Goal: Task Accomplishment & Management: Use online tool/utility

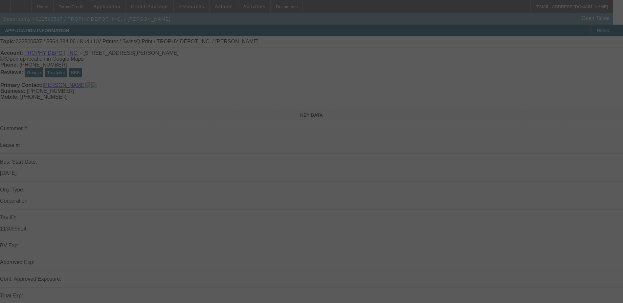
select select "0.1"
select select "2"
select select "0.1"
select select "4"
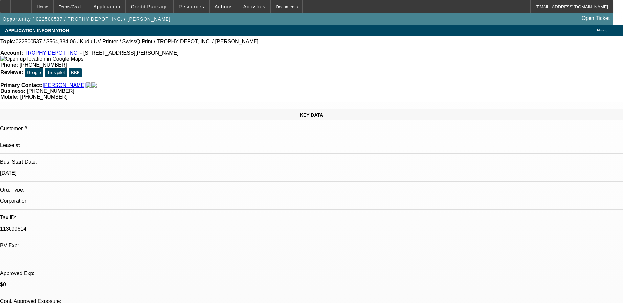
click at [40, 54] on link "TROPHY DEPOT, INC." at bounding box center [51, 53] width 54 height 6
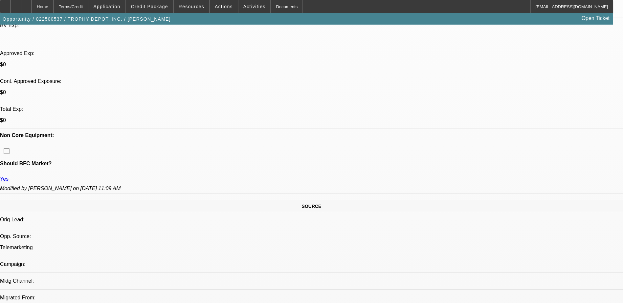
scroll to position [230, 0]
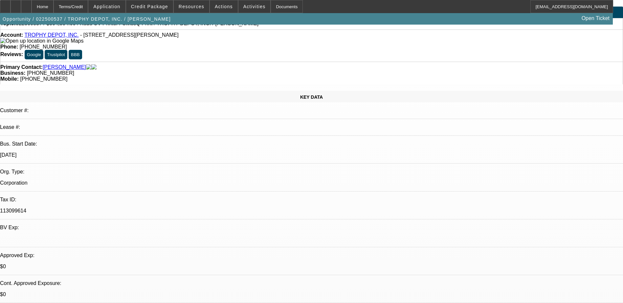
scroll to position [0, 0]
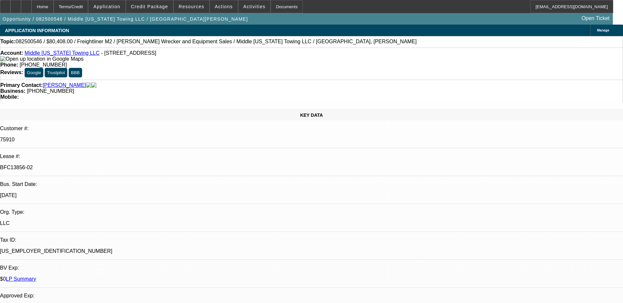
select select "0"
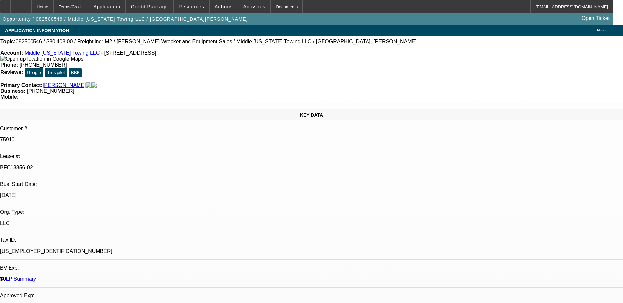
select select "0"
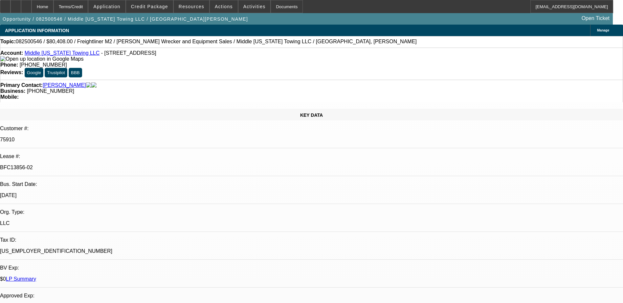
select select "0"
select select "1"
select select "2"
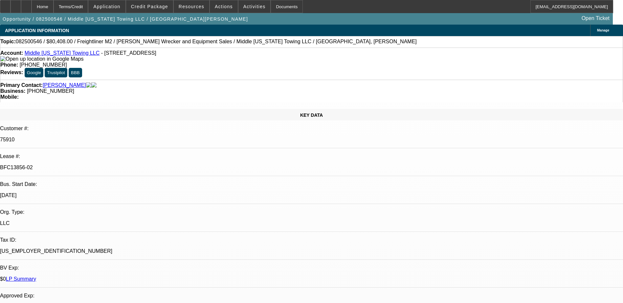
select select "6"
select select "1"
select select "6"
select select "1"
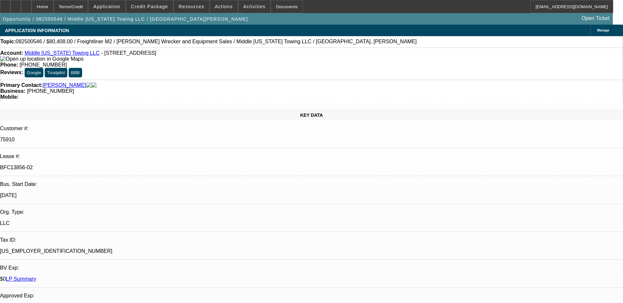
select select "2"
select select "6"
select select "1"
select select "2"
select select "6"
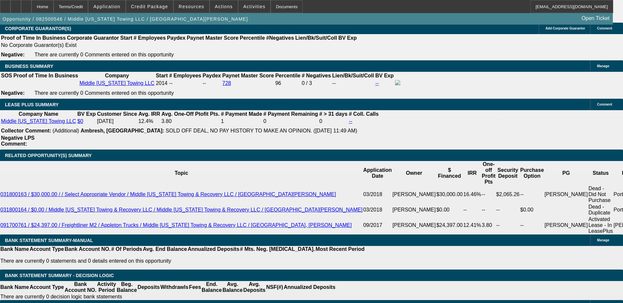
scroll to position [1117, 0]
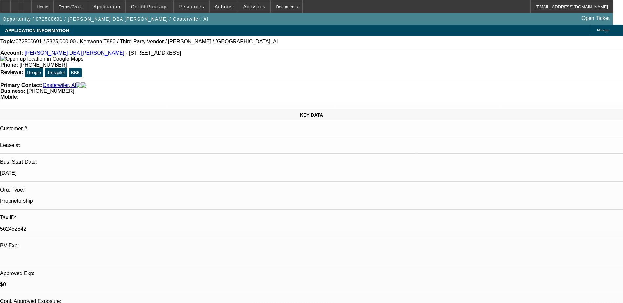
select select "0"
select select "0.1"
select select "0"
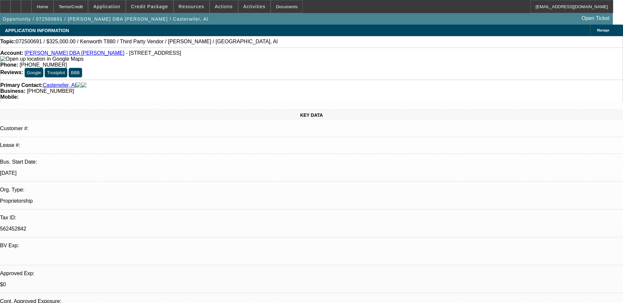
select select "0.1"
select select "0"
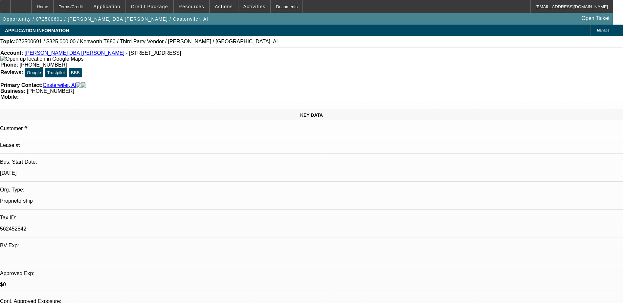
select select "0"
select select "1"
select select "6"
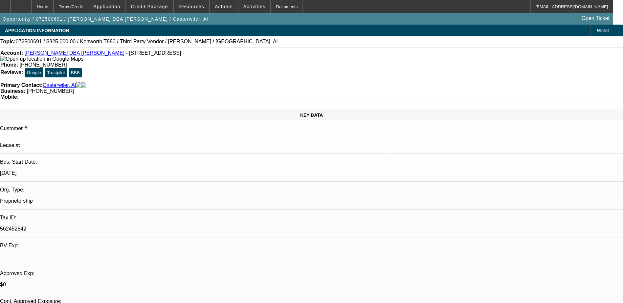
select select "1"
select select "2"
select select "6"
select select "1"
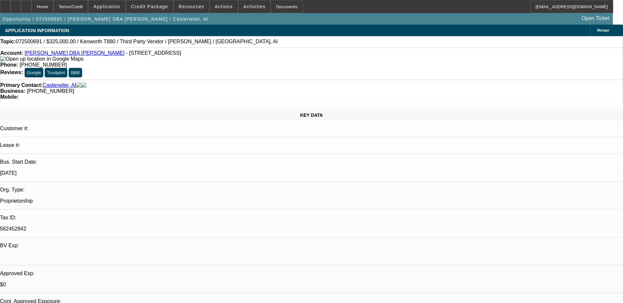
select select "6"
select select "1"
select select "2"
select select "6"
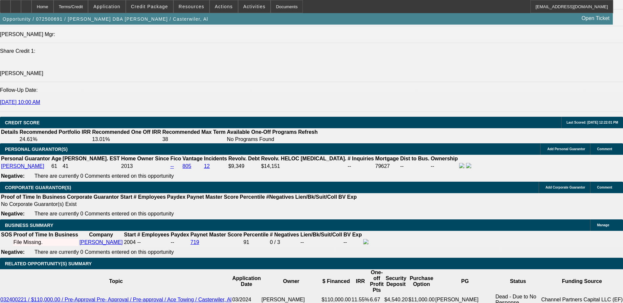
scroll to position [876, 0]
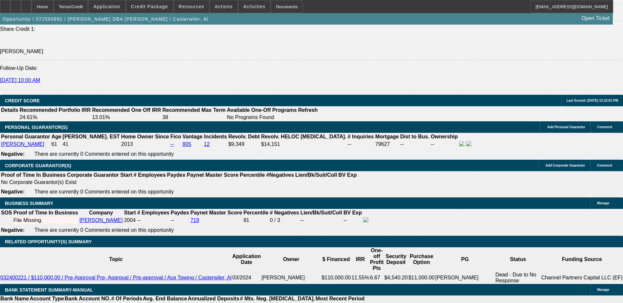
type input "UNKNOWN"
type input "9."
type input "$4,761.32"
type input "9.5"
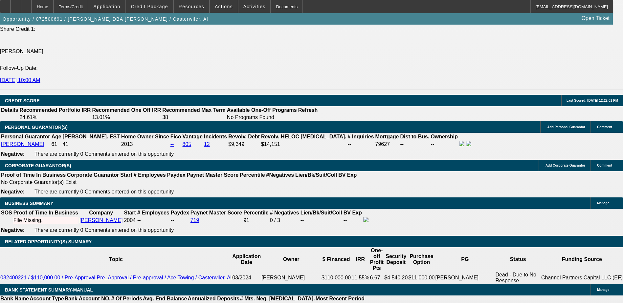
type input "$4,846.04"
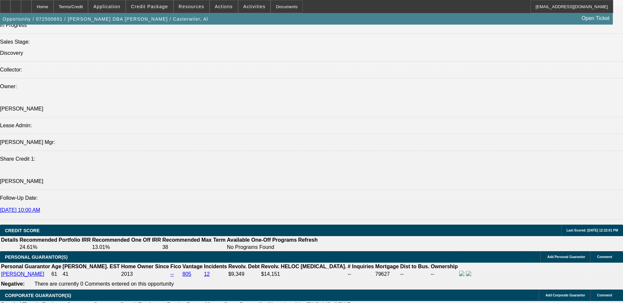
scroll to position [744, 0]
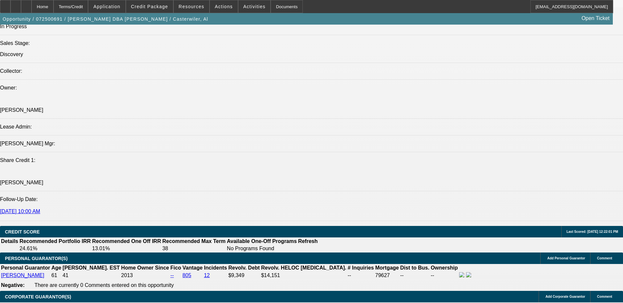
type input "9."
type input "$4,761.32"
type input "9.8"
type input "$4,897.28"
type input "9."
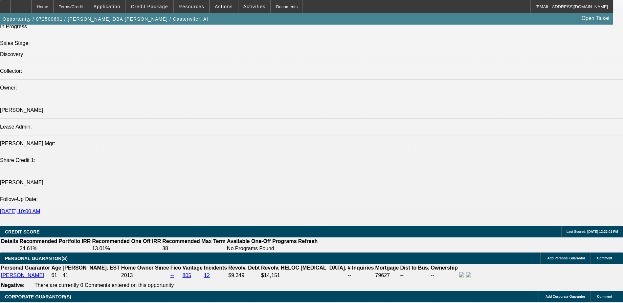
type input "$4,761.32"
type input "9.7"
type input "$4,880.16"
type input "9.7"
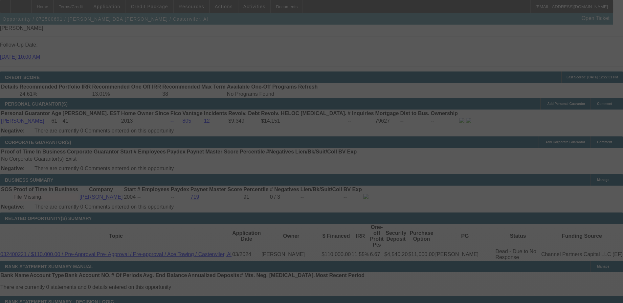
scroll to position [909, 0]
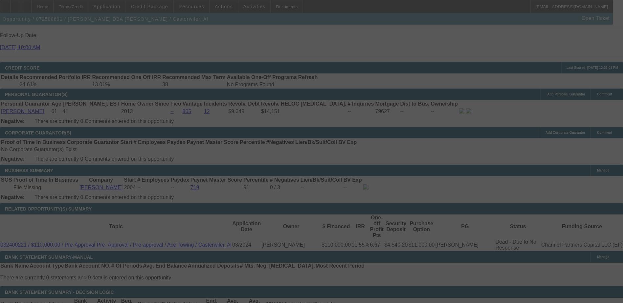
select select "0"
select select "2"
select select "0"
select select "6"
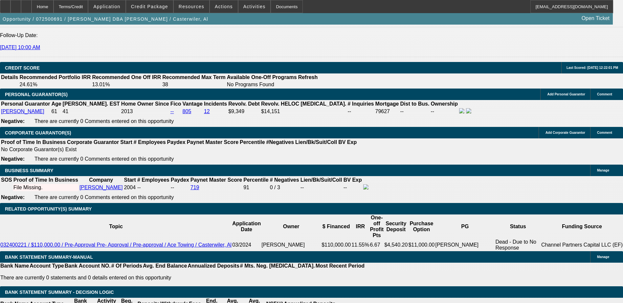
select select "1"
type input "UNKNOWN"
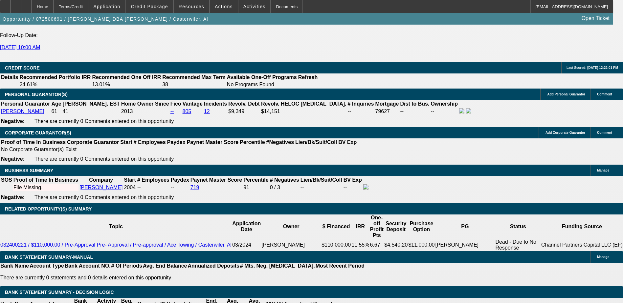
type input "9."
type input "$4,761.32"
type input "9.2"
type input "$4,795.10"
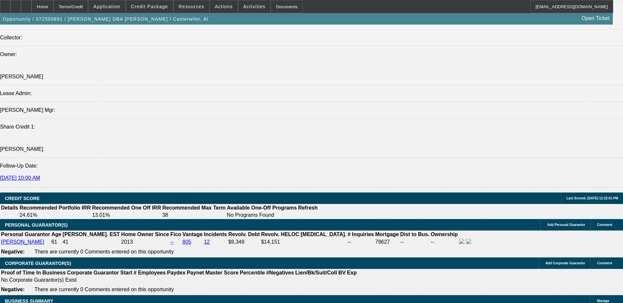
scroll to position [777, 0]
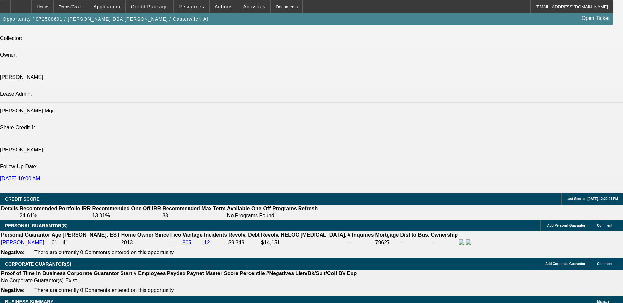
type input "9.2"
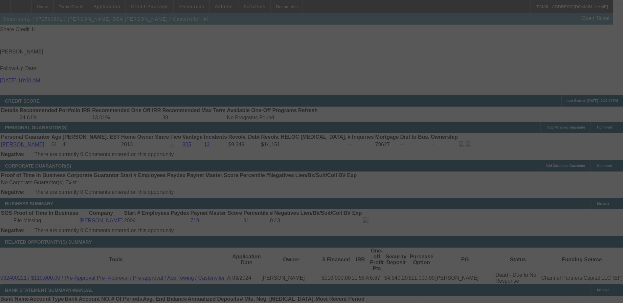
scroll to position [876, 0]
select select "0"
select select "6"
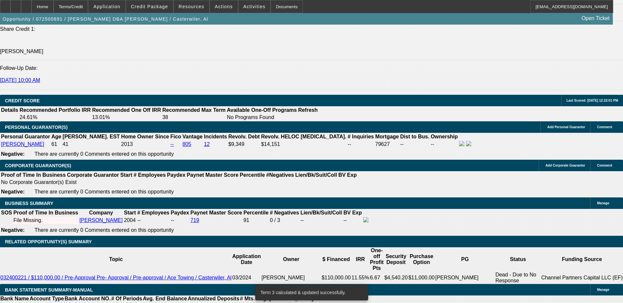
select select "9"
type input "UNKNOWN"
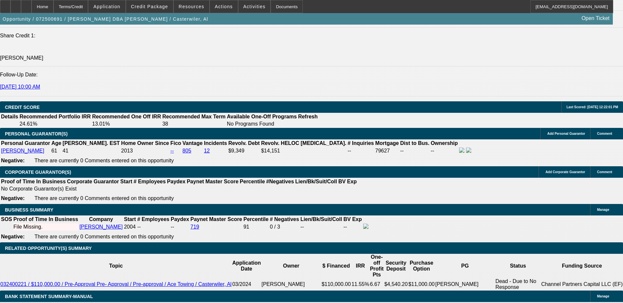
scroll to position [777, 0]
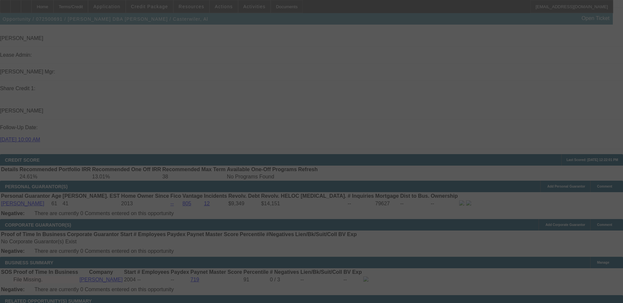
scroll to position [876, 0]
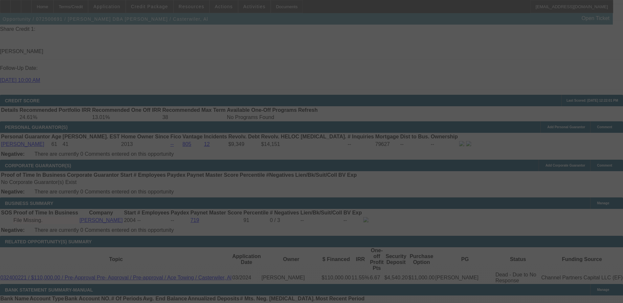
select select "0"
select select "9"
select select "0"
select select "6"
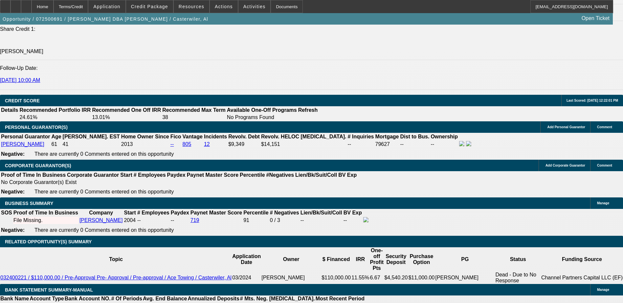
type input "UNKNOWN"
type input "9"
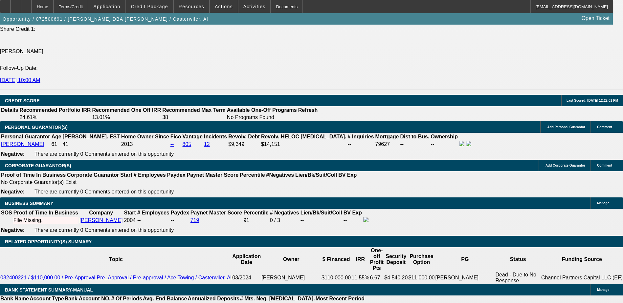
type input "$3,863.61"
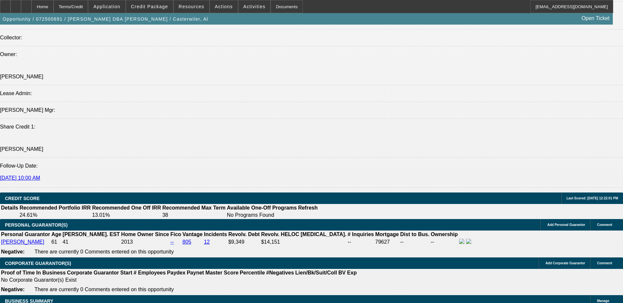
scroll to position [777, 0]
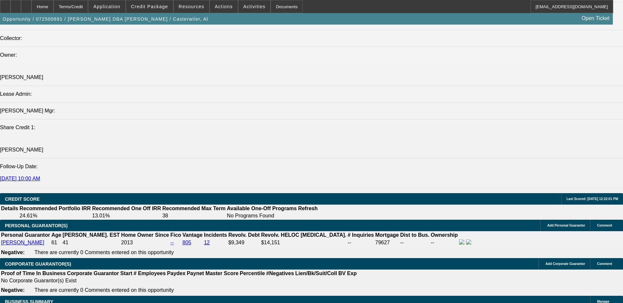
type input "9"
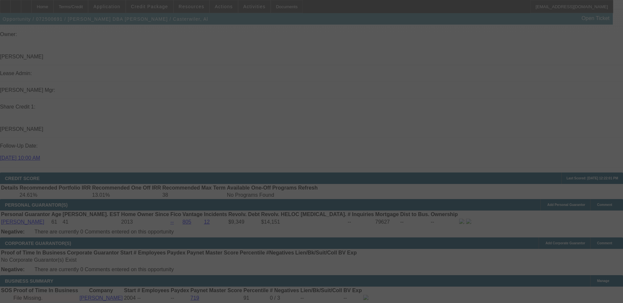
scroll to position [909, 0]
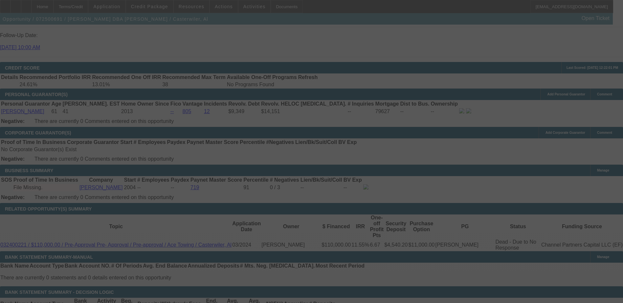
select select "0"
select select "0.1"
select select "6"
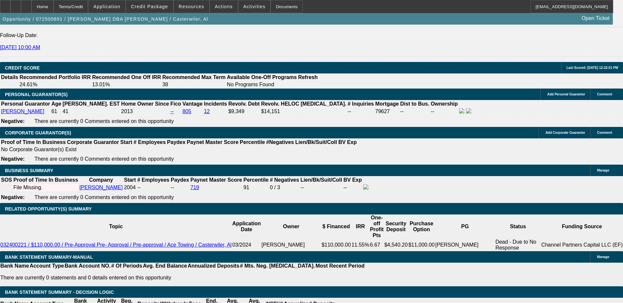
type input "UNKNOWN"
type input "98"
type input "$24,910.35"
type input "98.8"
type input "$25,113.56"
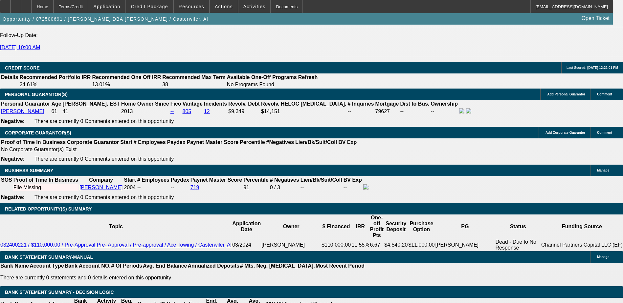
type input "8.8"
type input "$3,830.68"
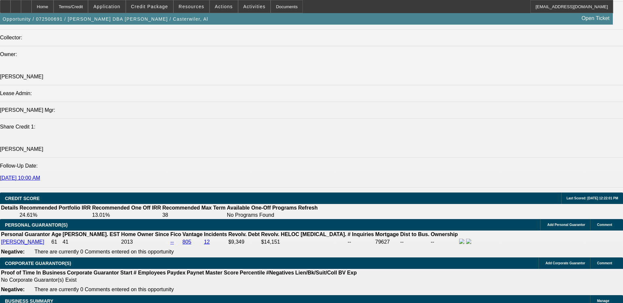
scroll to position [777, 0]
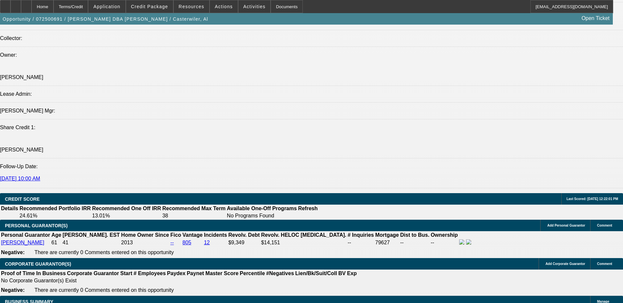
type input "8.8"
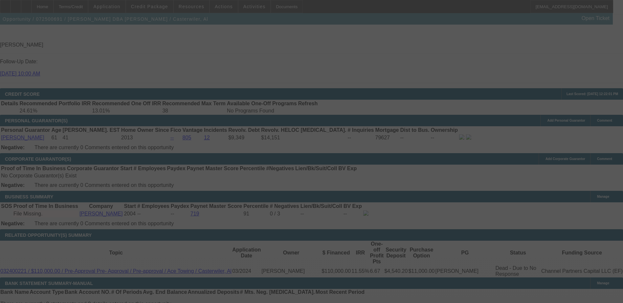
scroll to position [909, 0]
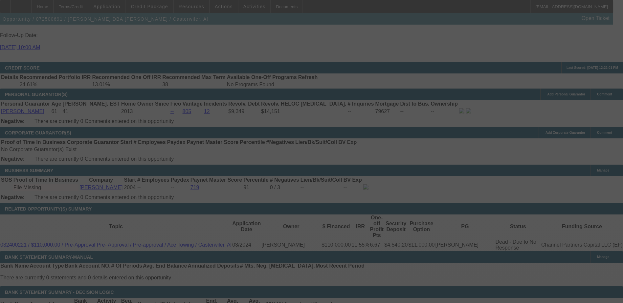
select select "0"
select select "0.1"
select select "6"
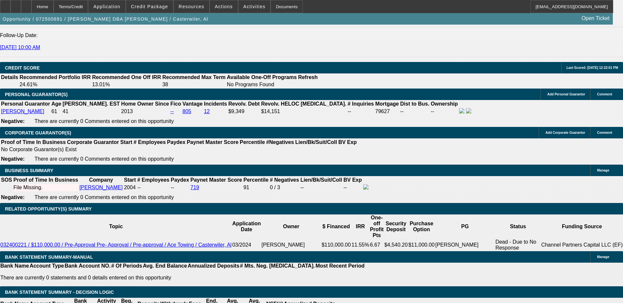
select select "1"
type input "UNKNOWN"
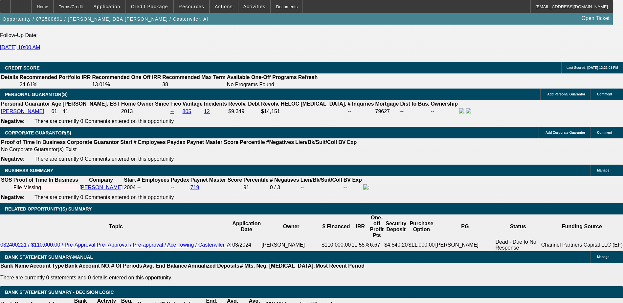
type input "8."
type input "$4,594.42"
type input "8.4"
type input "$4,660.77"
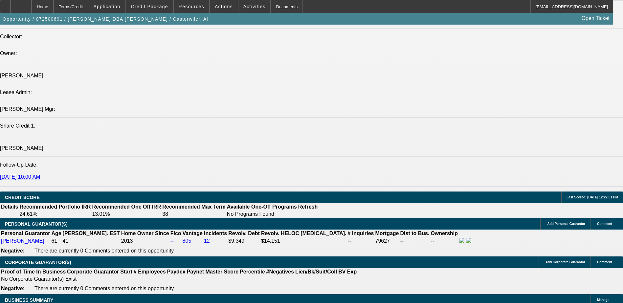
scroll to position [777, 0]
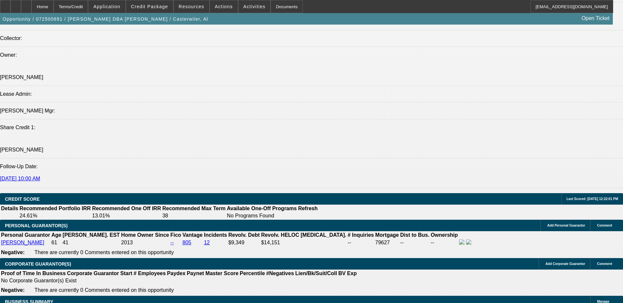
type input "8.4"
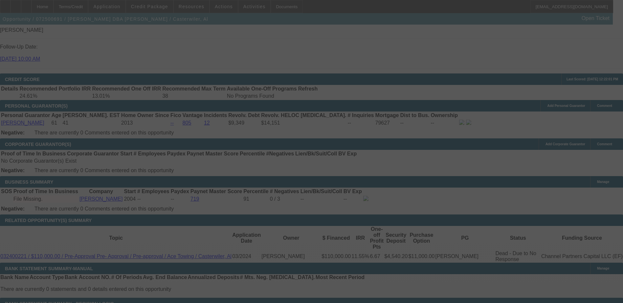
scroll to position [909, 0]
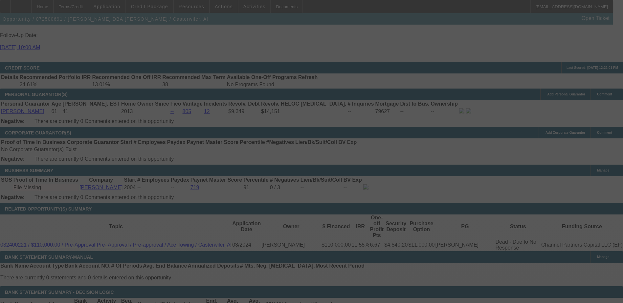
select select "0"
select select "0.1"
select select "6"
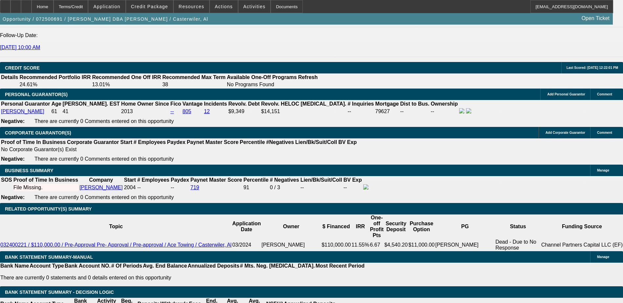
type input "UNKNOWN"
type input "8."
type input "$4,594.42"
type input "8.2"
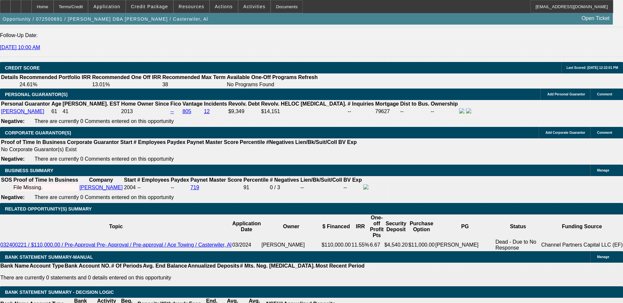
type input "$4,627.53"
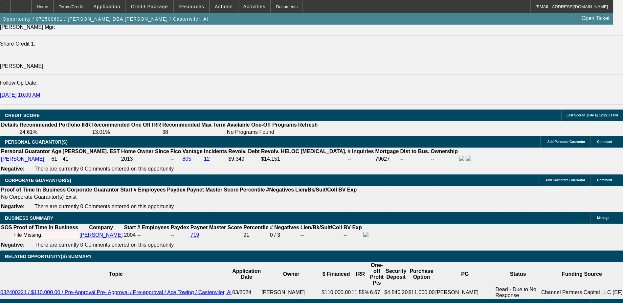
scroll to position [744, 0]
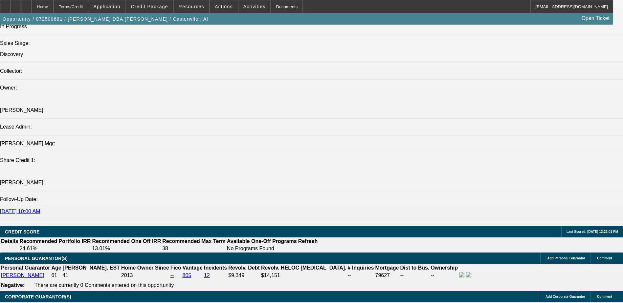
type input "8.2"
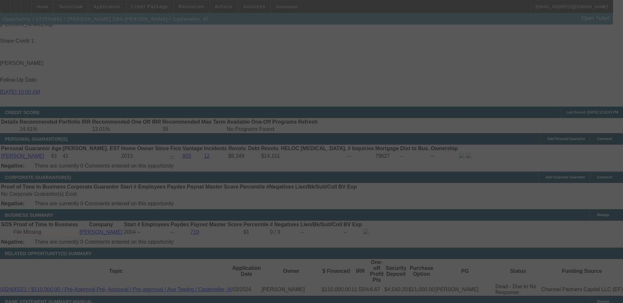
scroll to position [876, 0]
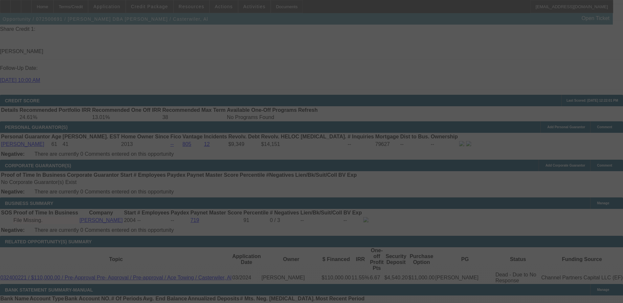
select select "0"
select select "0.1"
select select "6"
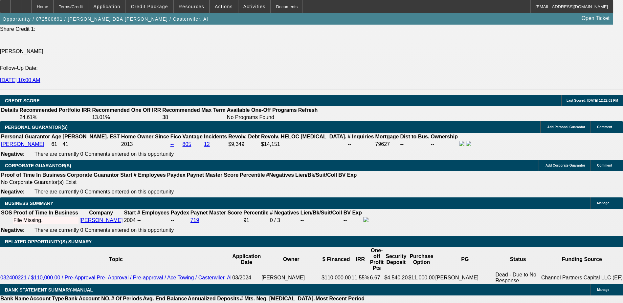
type input "UNKNOWN"
type input "8"
type input "$4,594.42"
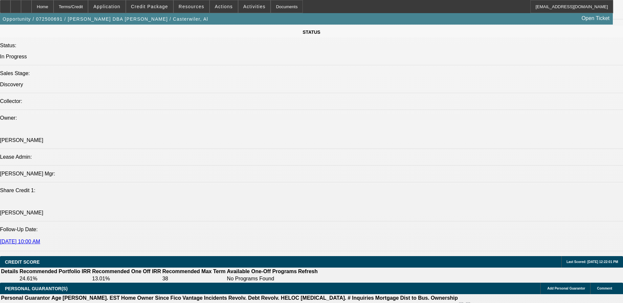
scroll to position [712, 0]
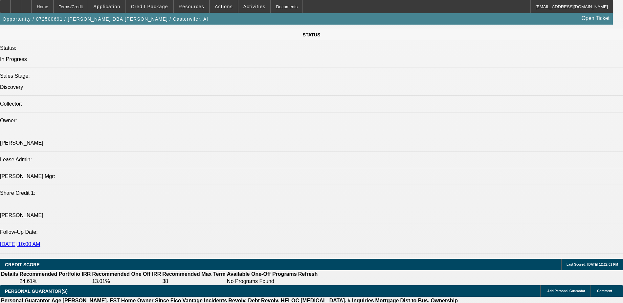
type input "8"
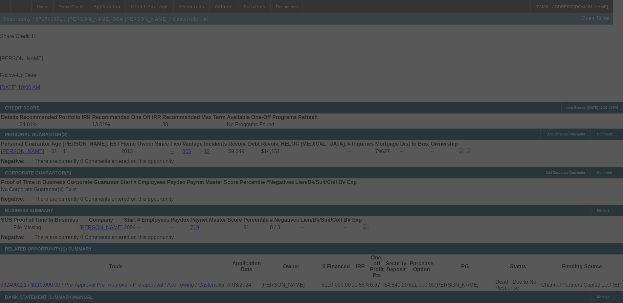
scroll to position [909, 0]
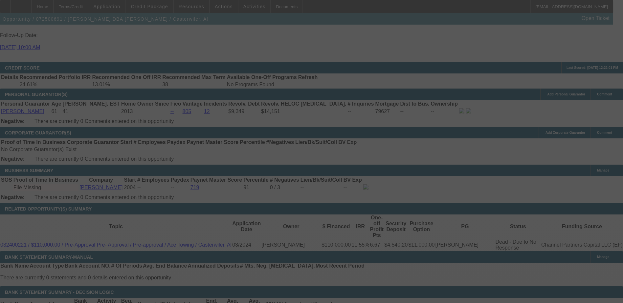
select select "0"
select select "0.1"
select select "6"
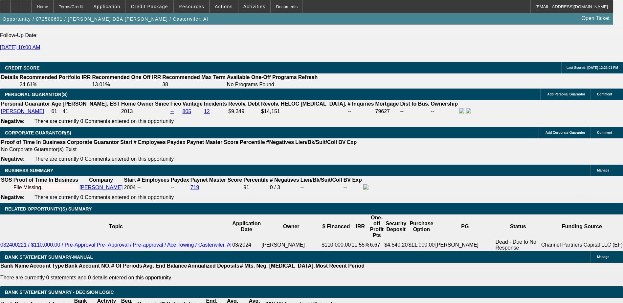
type input "UNKNOWN"
type input "87"
type input "$23,590.98"
type input "87.9"
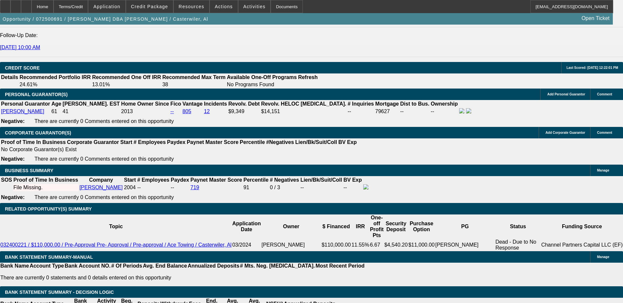
type input "$23,833.16"
type input "7.9"
type input "$4,577.92"
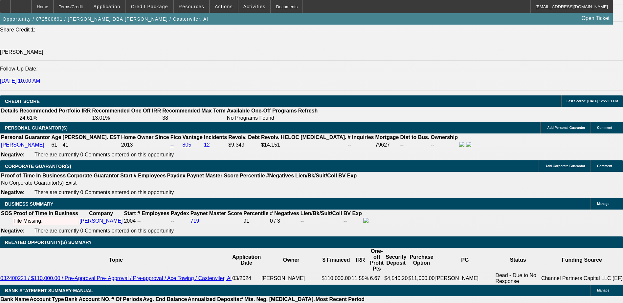
scroll to position [777, 0]
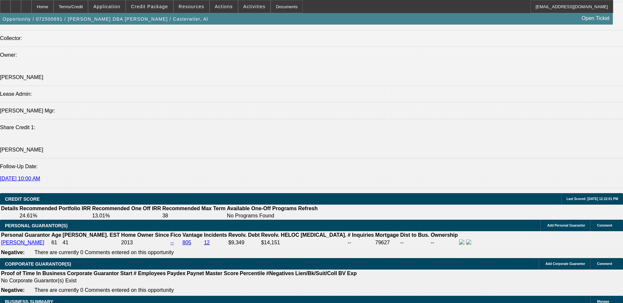
type input "7.9"
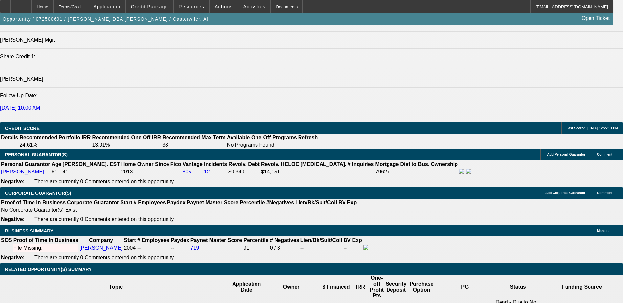
scroll to position [876, 0]
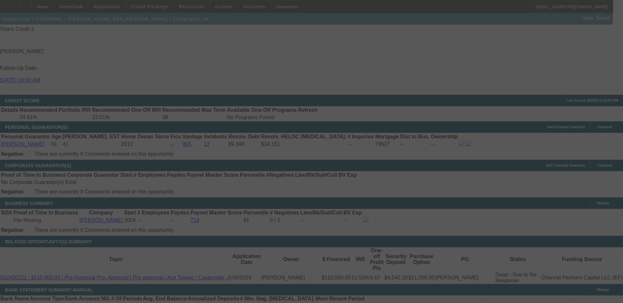
select select "0"
select select "0.1"
select select "6"
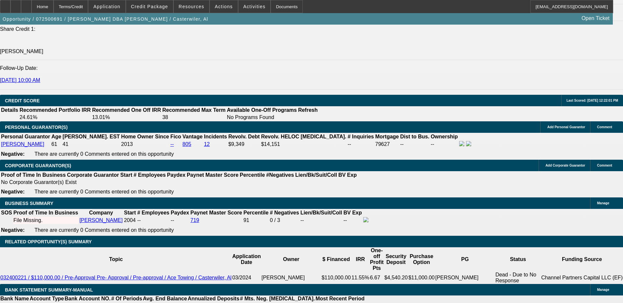
select select "9"
type input "UNKNOWN"
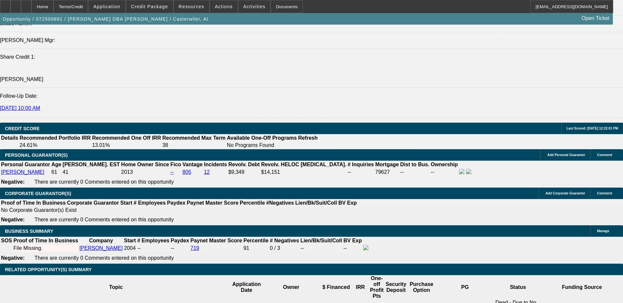
scroll to position [777, 0]
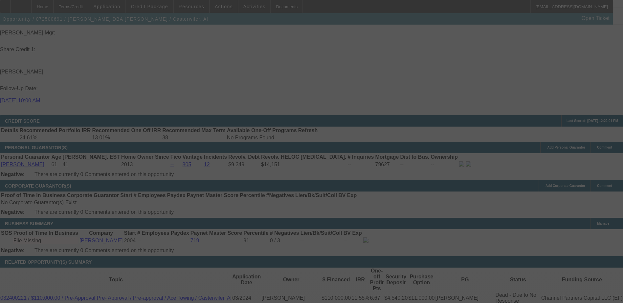
scroll to position [876, 0]
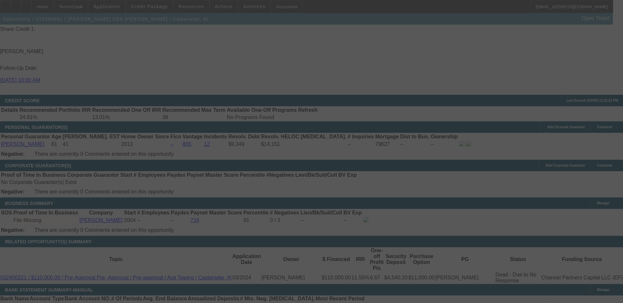
select select "0"
select select "9"
select select "0.1"
select select "6"
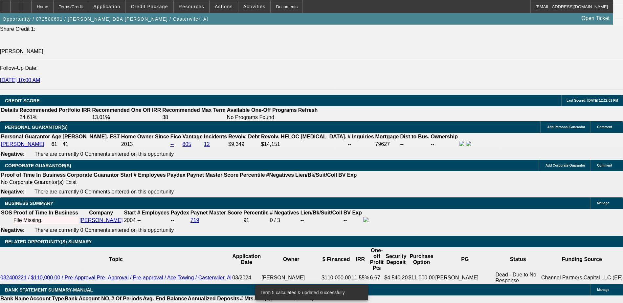
type input "7."
type input "UNKNOWN"
type input "7.8"
type input "$4,561.45"
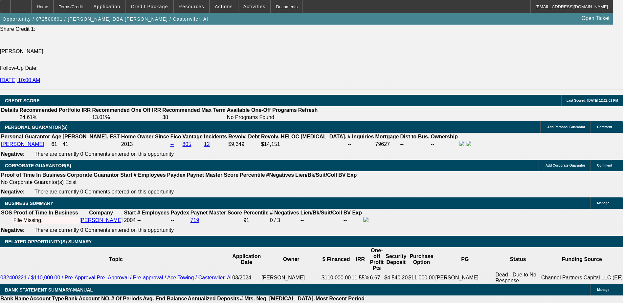
scroll to position [777, 0]
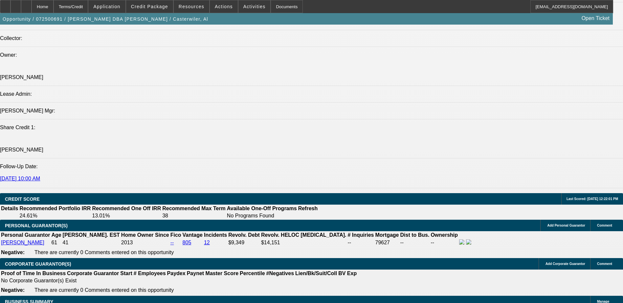
type input "7.8"
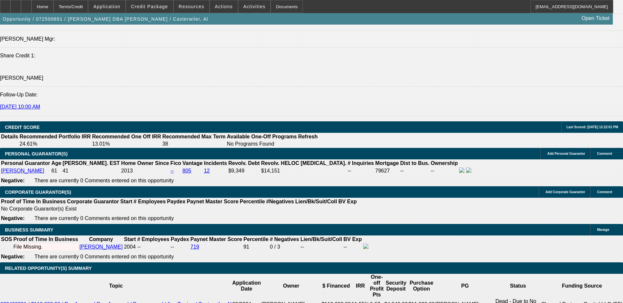
scroll to position [876, 0]
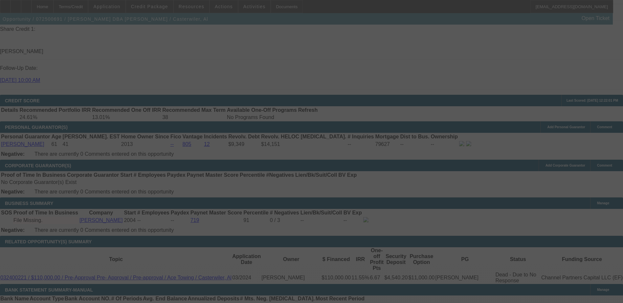
select select "0"
select select "9"
select select "0.1"
select select "6"
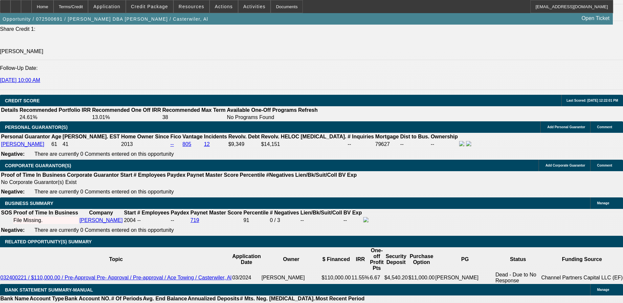
select select "1"
type input "UNKNOWN"
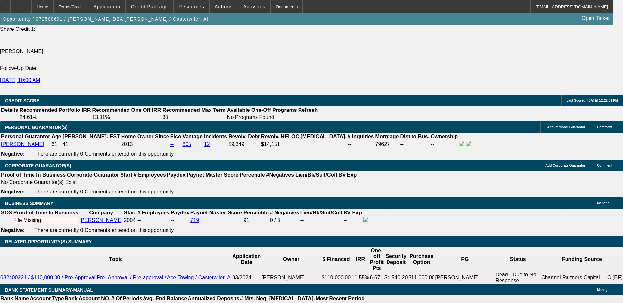
type input "8"
type input "$4,594.42"
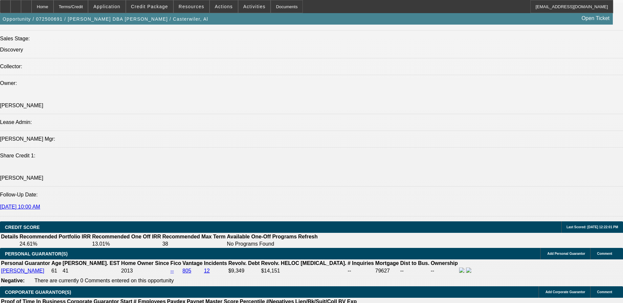
scroll to position [744, 0]
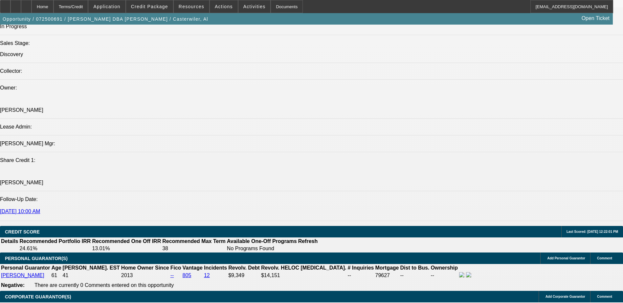
type input "8"
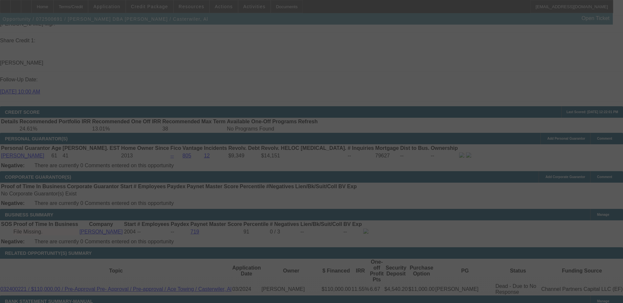
scroll to position [876, 0]
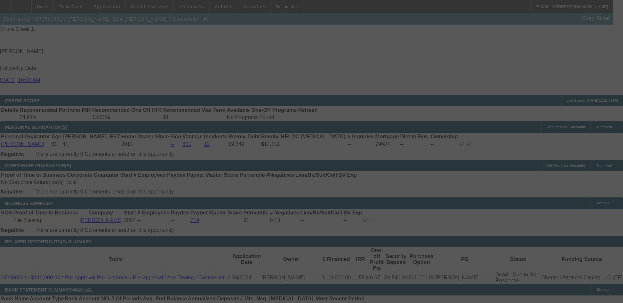
select select "0"
select select "0.1"
select select "6"
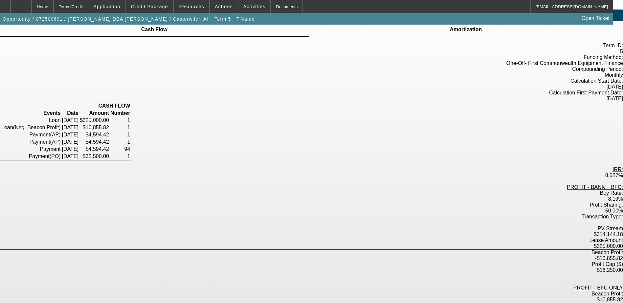
scroll to position [48, 0]
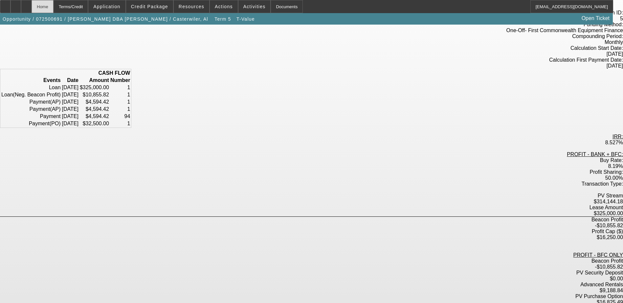
click at [54, 5] on div "Home" at bounding box center [43, 6] width 22 height 13
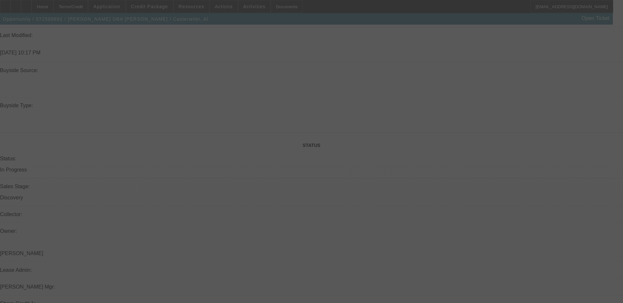
scroll to position [624, 0]
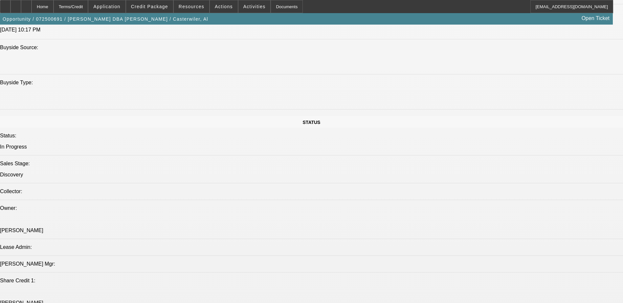
select select "0"
select select "0.1"
select select "6"
select select "0"
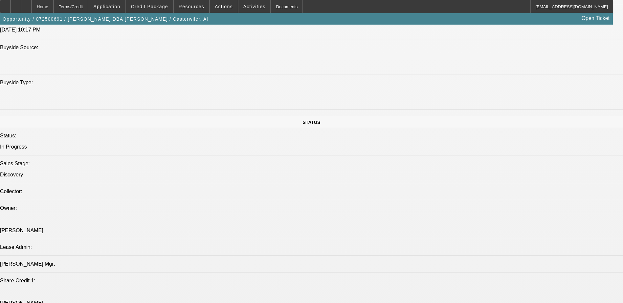
select select "0"
select select "0.1"
select select "6"
select select "0"
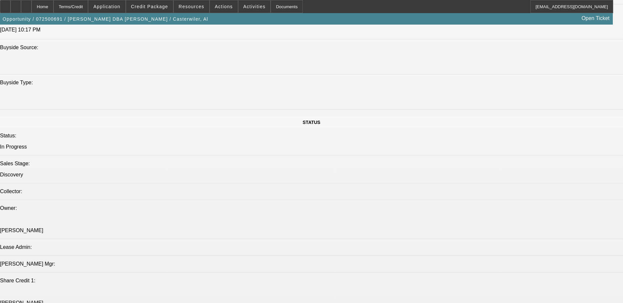
select select "0"
select select "6"
select select "0"
select select "9"
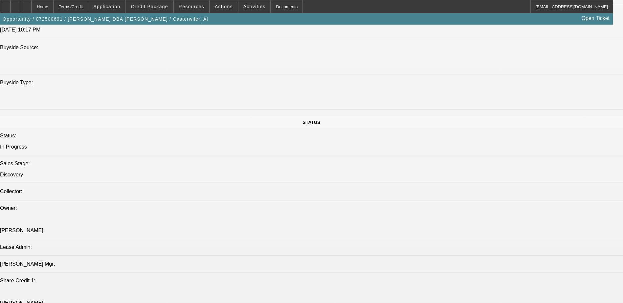
select select "0"
select select "6"
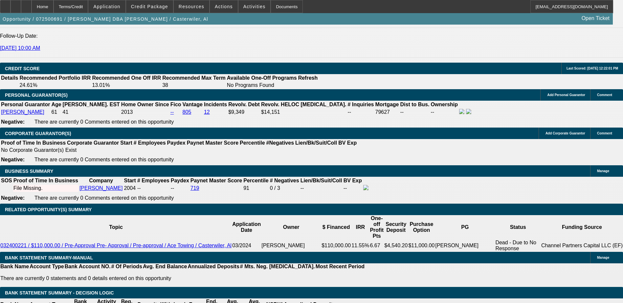
scroll to position [909, 0]
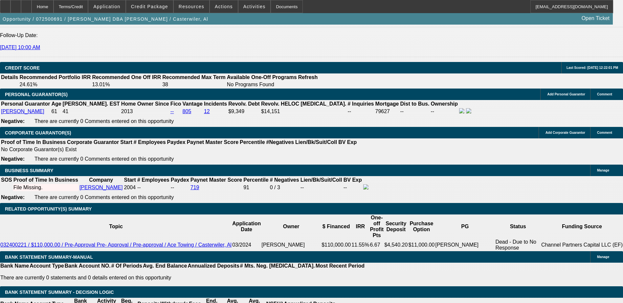
select select "2"
type input "UNKNOWN"
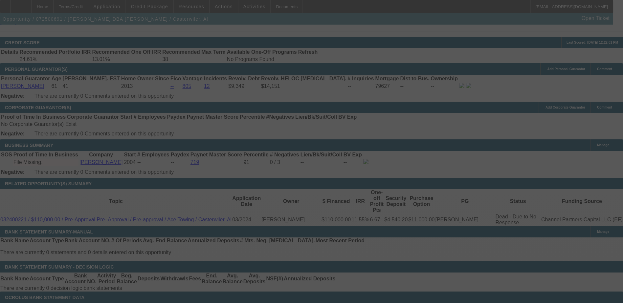
scroll to position [941, 0]
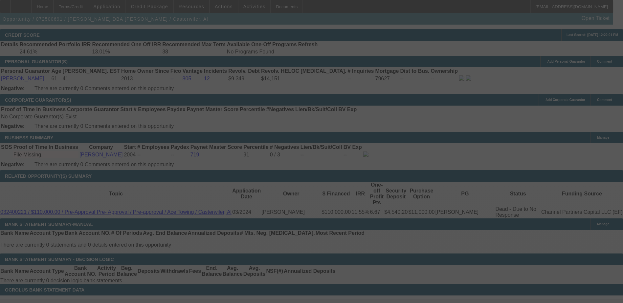
select select "0"
select select "2"
select select "0"
select select "6"
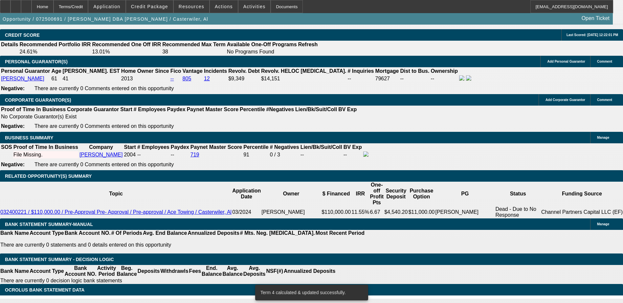
type input "UNKNOWN"
type input "9."
type input "$4,116.96"
type input "9.9"
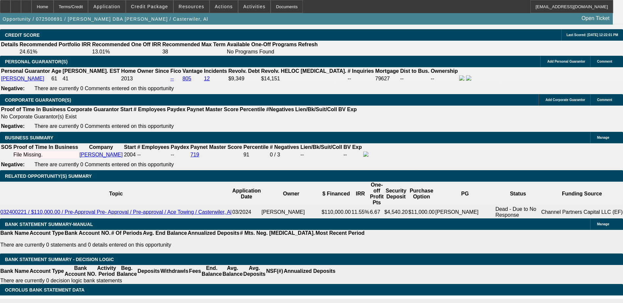
type input "$4,276.92"
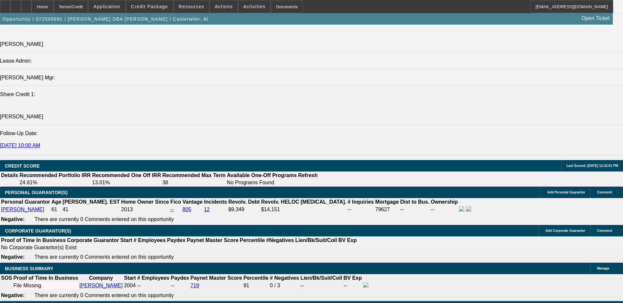
scroll to position [810, 0]
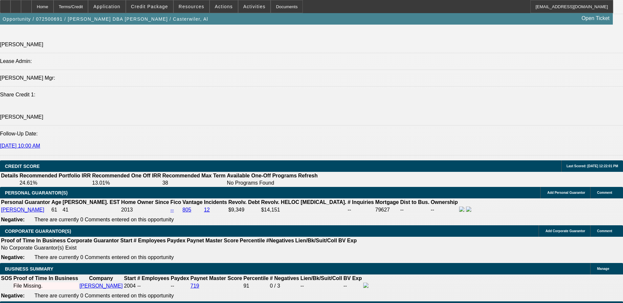
type input "9.9"
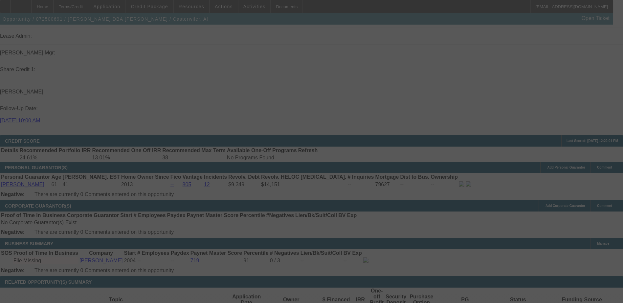
scroll to position [876, 0]
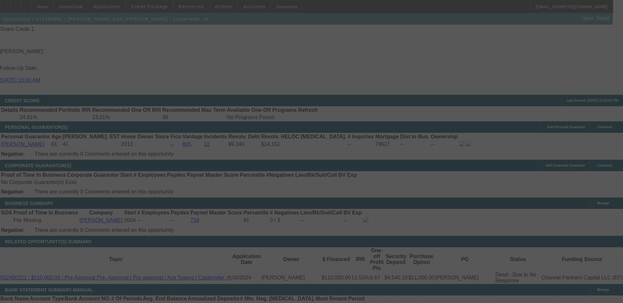
select select "0"
select select "2"
select select "0"
select select "6"
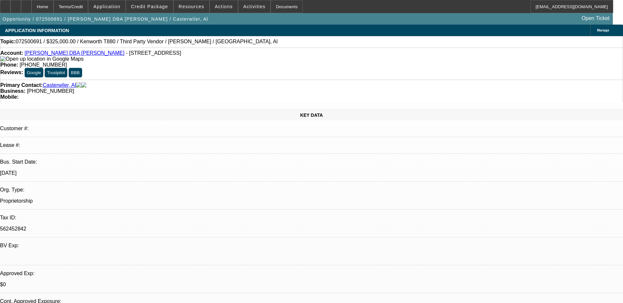
scroll to position [33, 0]
